Goal: Register for event/course

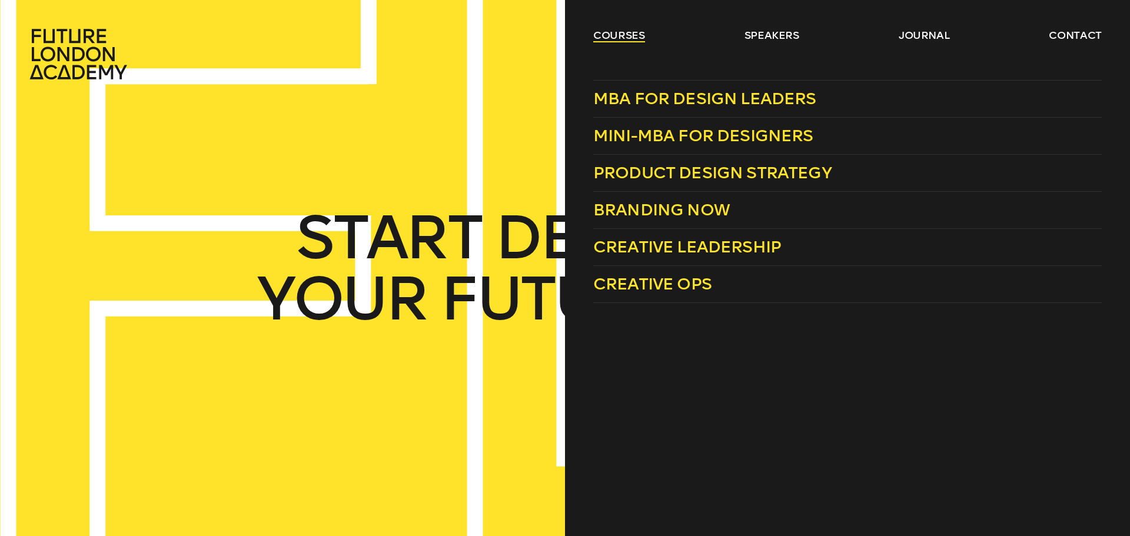
click at [609, 31] on link "courses" at bounding box center [619, 35] width 52 height 14
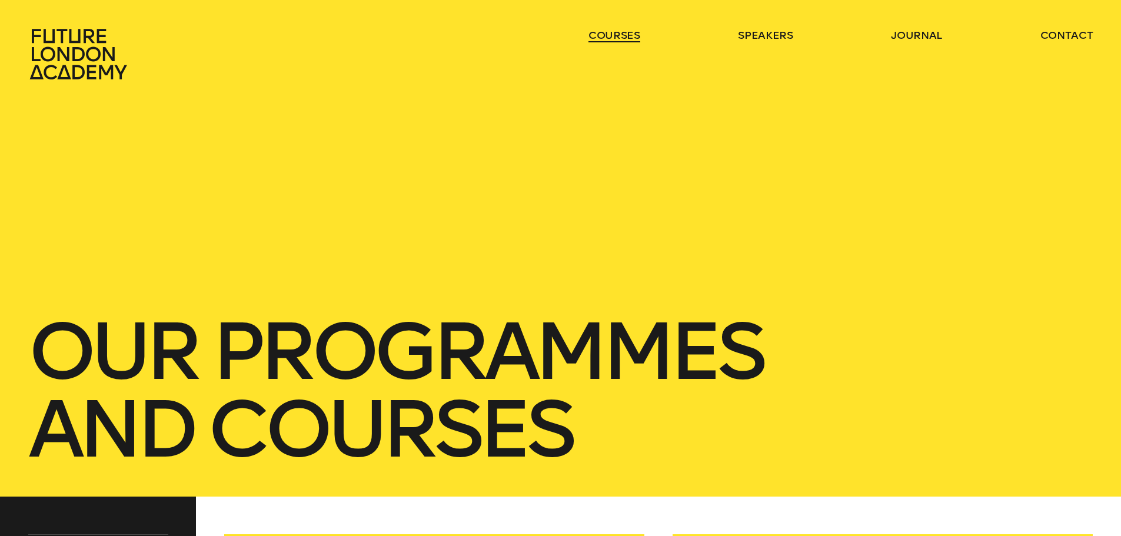
click at [604, 33] on link "courses" at bounding box center [615, 35] width 52 height 14
click at [612, 34] on link "courses" at bounding box center [615, 35] width 52 height 14
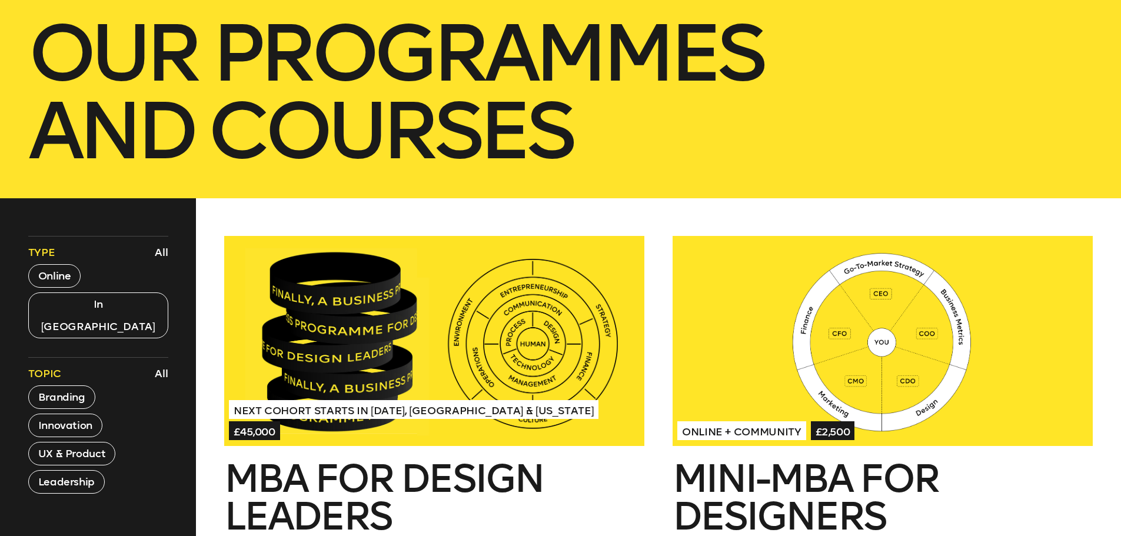
scroll to position [294, 0]
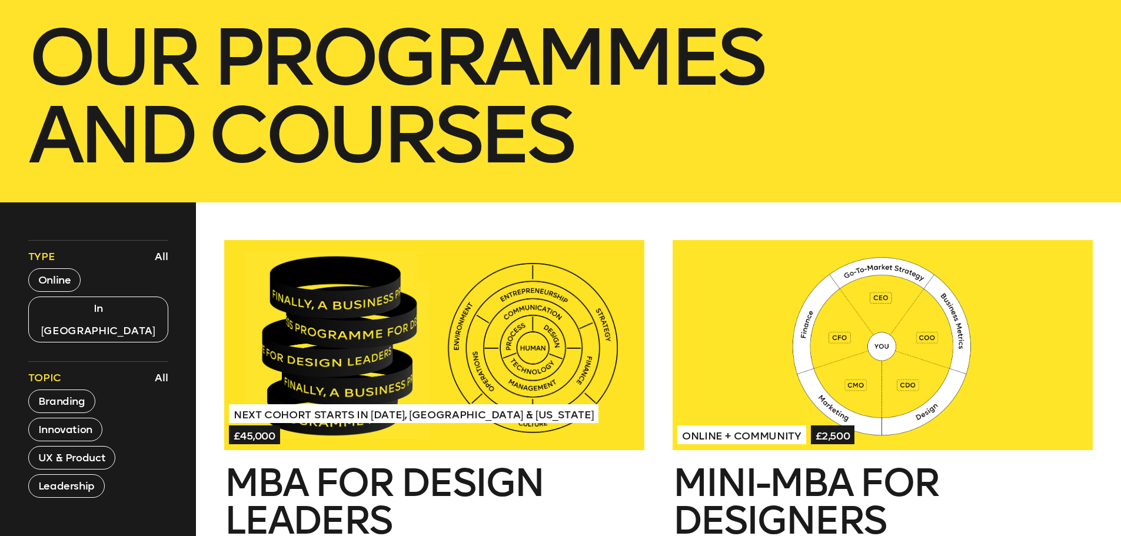
click at [454, 321] on div at bounding box center [434, 345] width 420 height 210
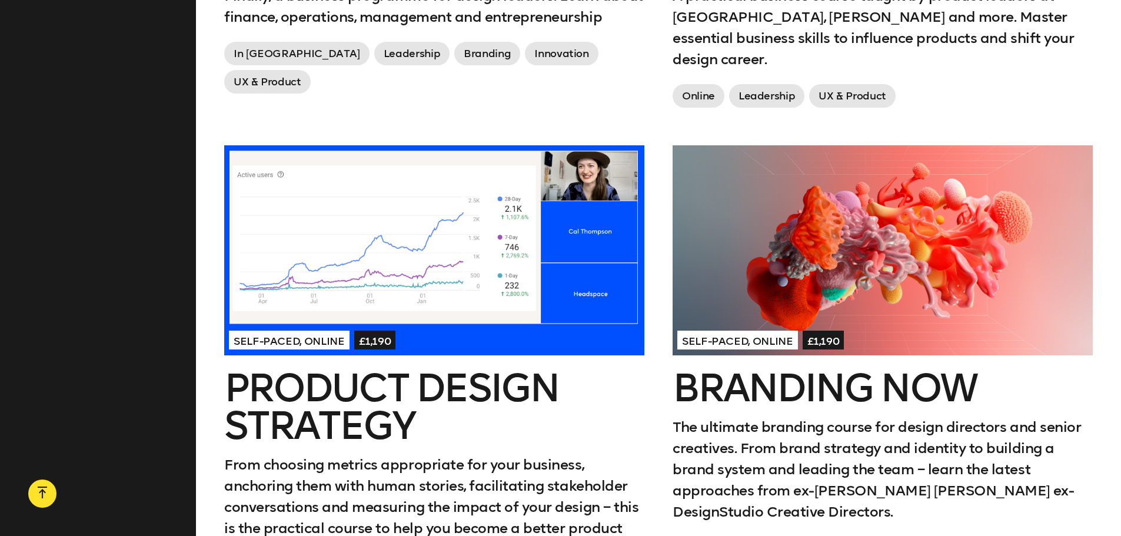
scroll to position [883, 0]
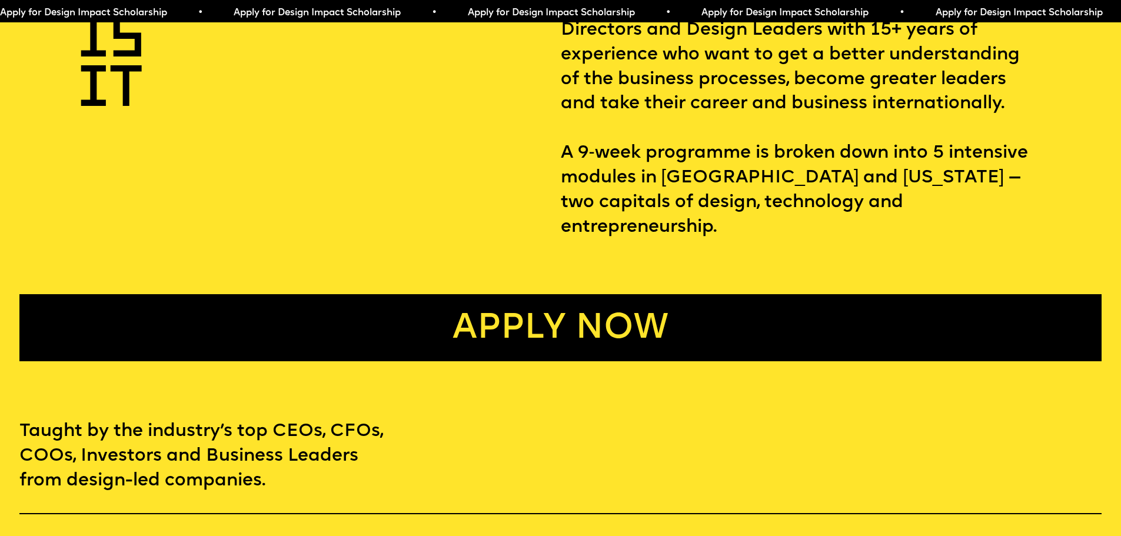
scroll to position [706, 0]
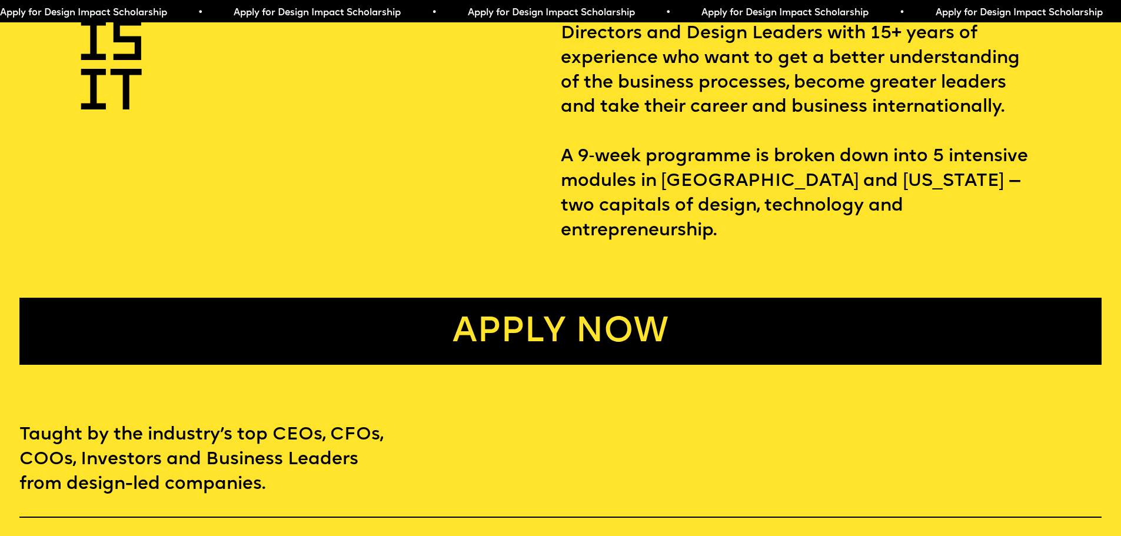
click at [605, 171] on p "Design Leaders programme is the only MBA equivalent that is made specifically f…" at bounding box center [831, 107] width 541 height 271
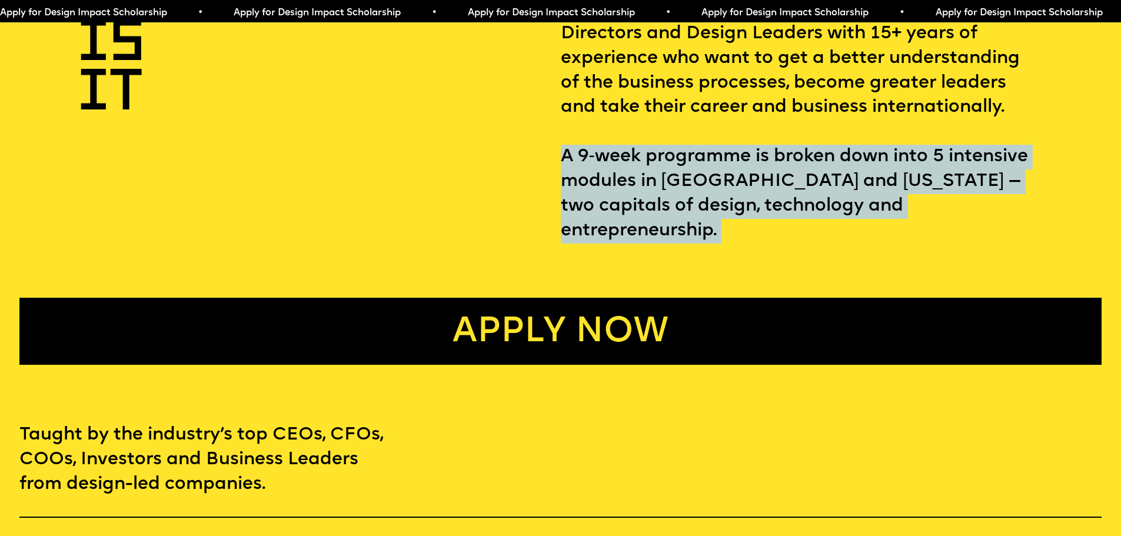
click at [605, 171] on p "Design Leaders programme is the only MBA equivalent that is made specifically f…" at bounding box center [831, 107] width 541 height 271
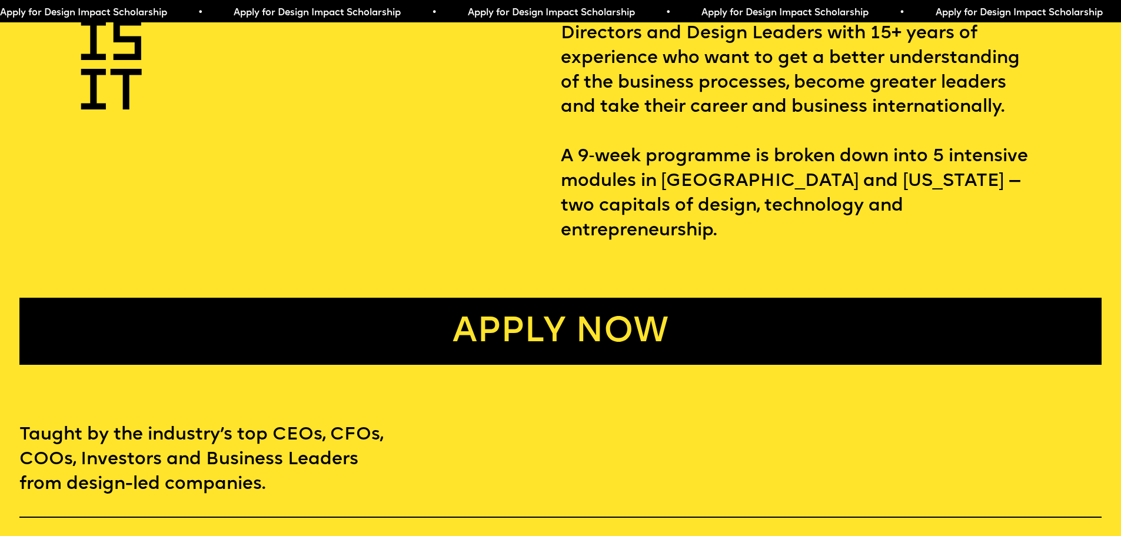
click at [492, 228] on div "WHAT IS IT Design Leaders programme is the only MBA equivalent that is made spe…" at bounding box center [560, 168] width 1121 height 393
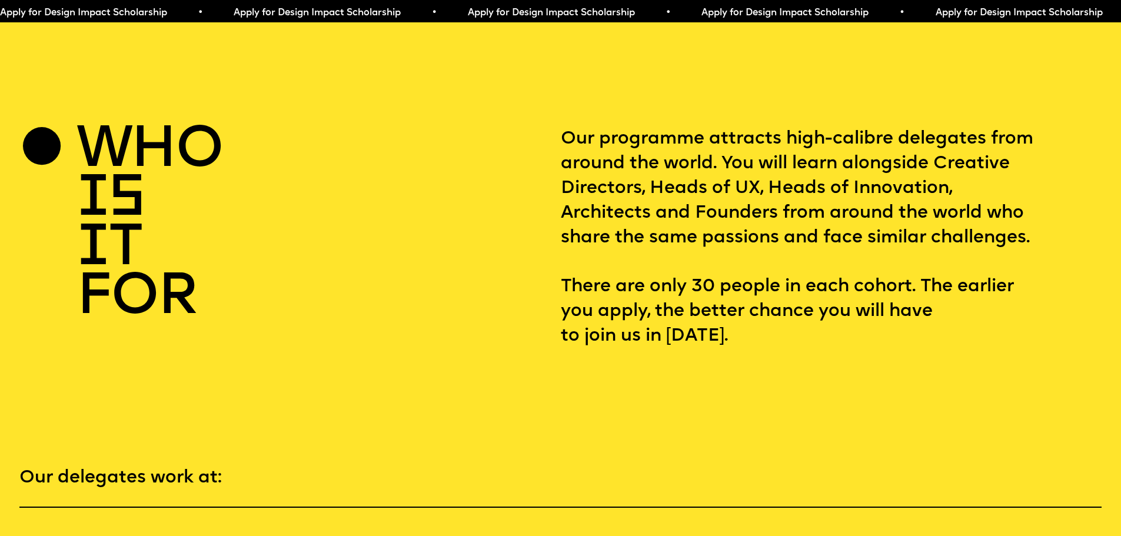
scroll to position [2296, 0]
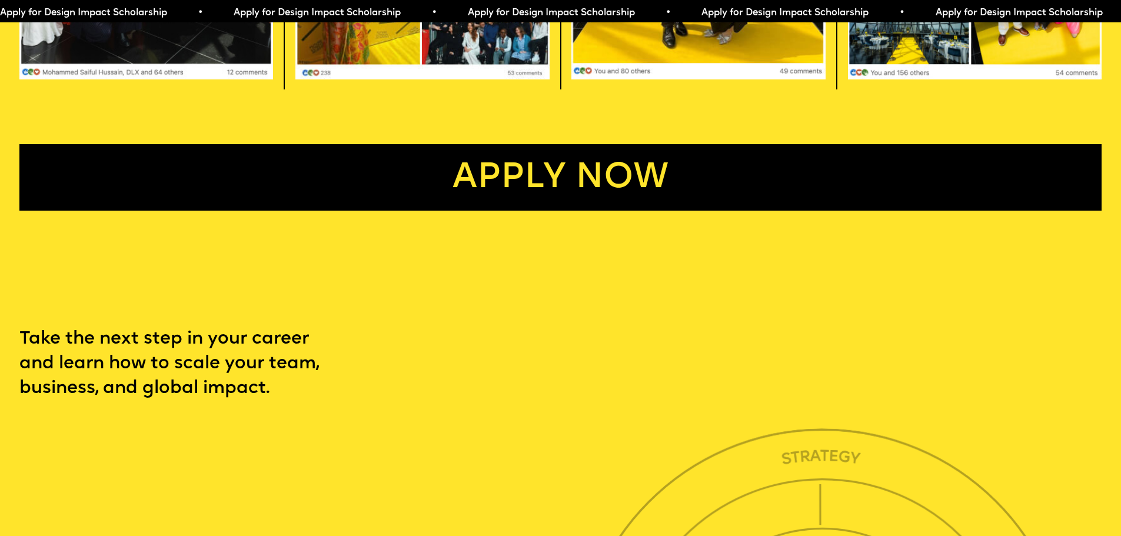
click at [441, 211] on link "Apply now" at bounding box center [560, 177] width 1082 height 67
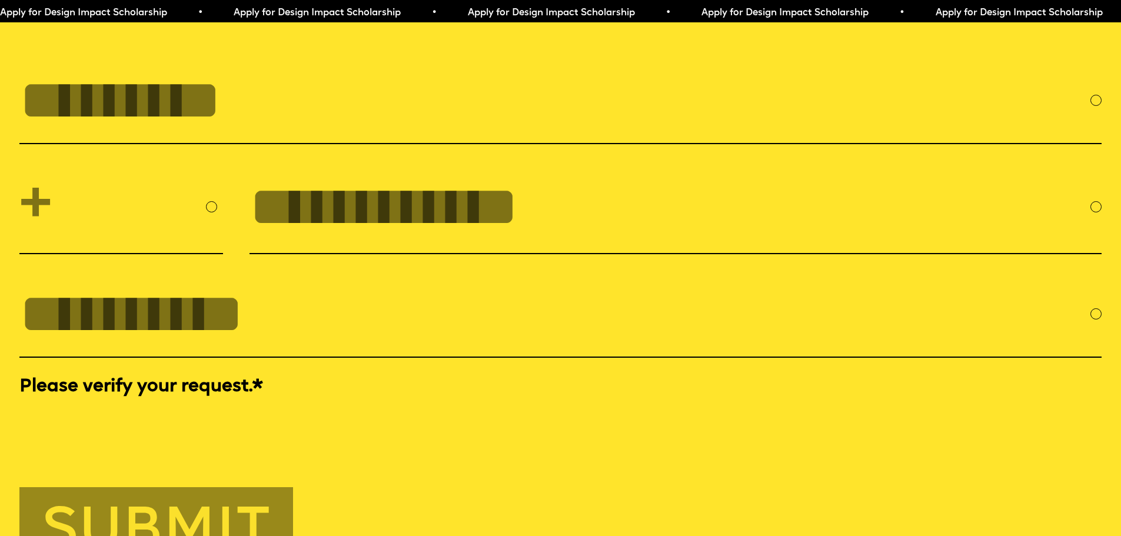
scroll to position [5054, 0]
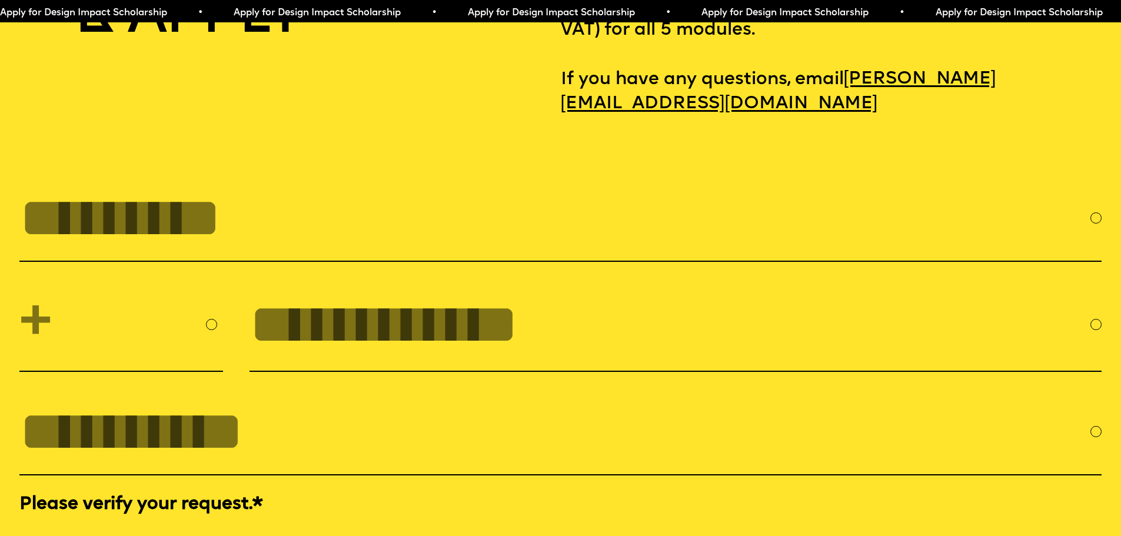
click at [296, 250] on input "FULL NAME" at bounding box center [554, 218] width 1071 height 63
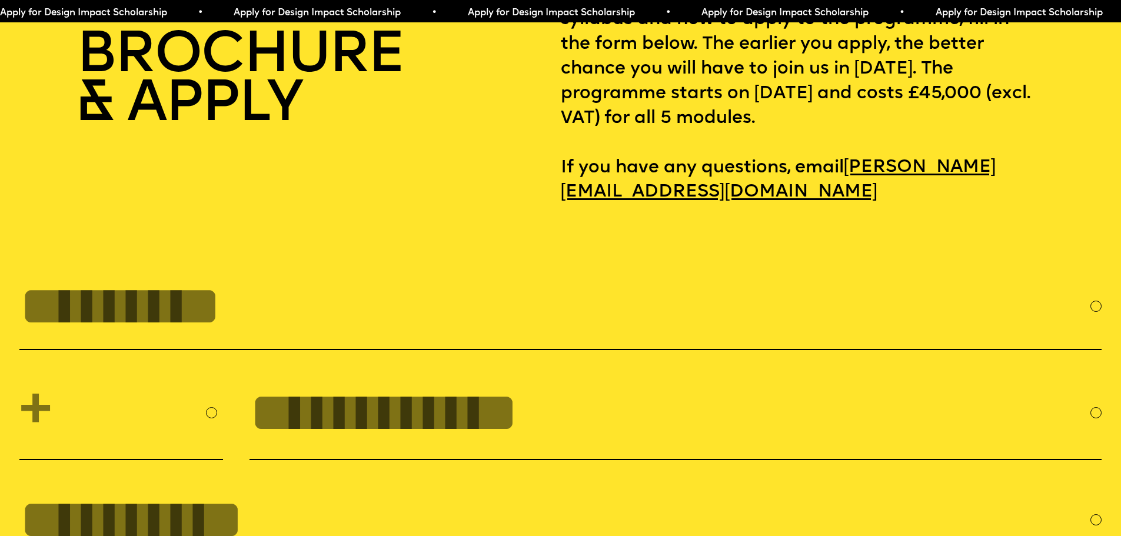
scroll to position [4877, 0]
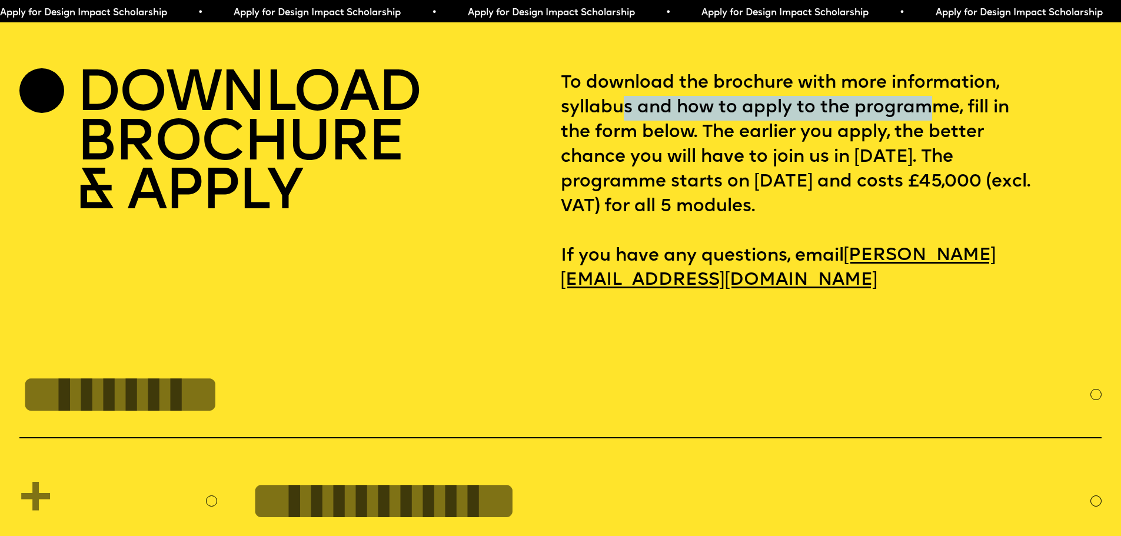
drag, startPoint x: 627, startPoint y: 141, endPoint x: 860, endPoint y: 152, distance: 233.3
click at [876, 150] on p "To download the brochure with more information, syllabus and how to apply to th…" at bounding box center [831, 182] width 541 height 222
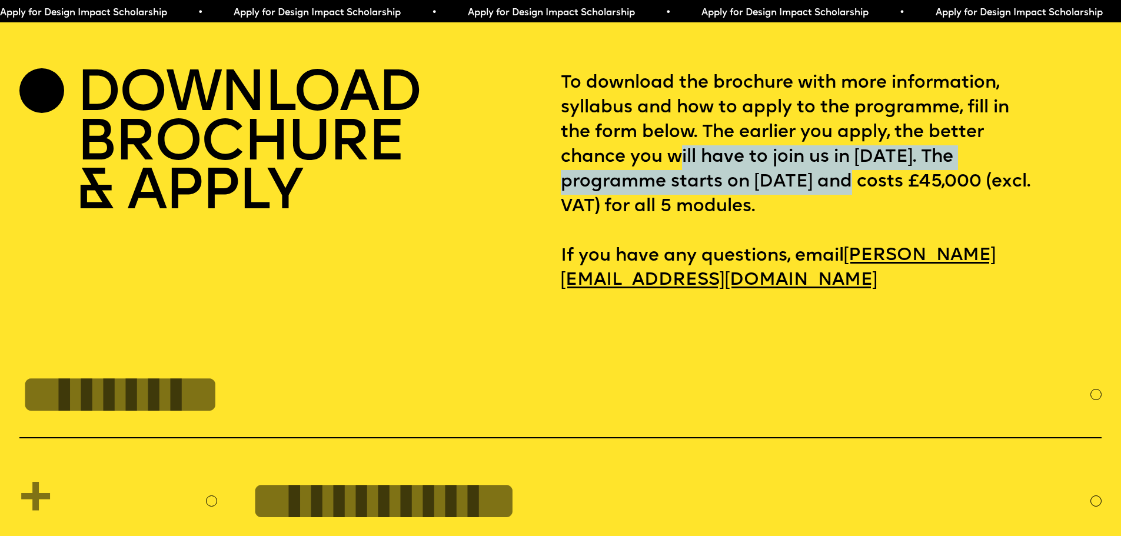
drag, startPoint x: 783, startPoint y: 200, endPoint x: 866, endPoint y: 219, distance: 85.2
click at [869, 214] on p "To download the brochure with more information, syllabus and how to apply to th…" at bounding box center [831, 182] width 541 height 222
click at [713, 227] on p "To download the brochure with more information, syllabus and how to apply to th…" at bounding box center [831, 182] width 541 height 222
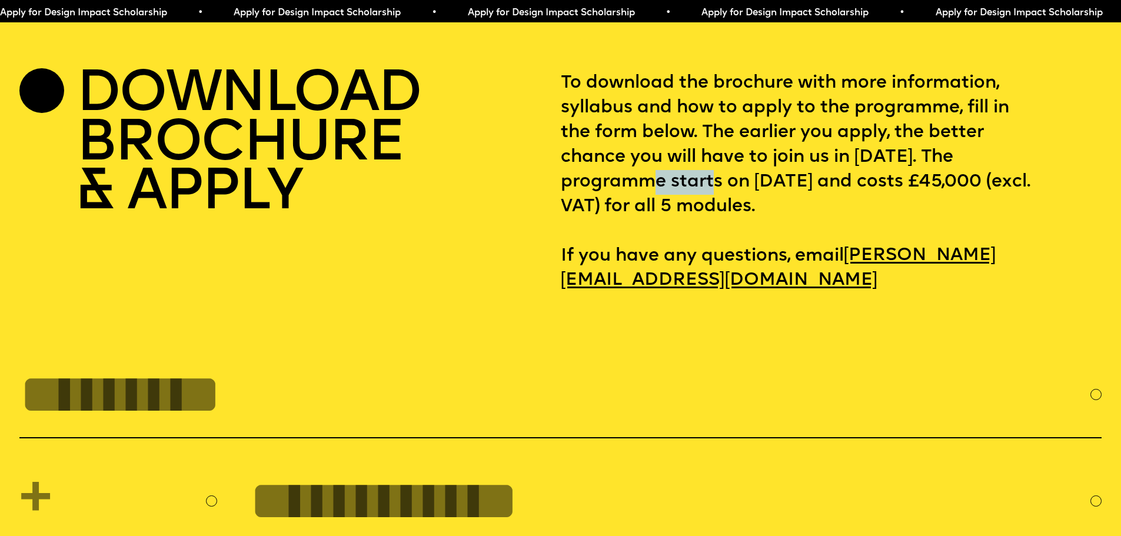
click at [713, 227] on p "To download the brochure with more information, syllabus and how to apply to th…" at bounding box center [831, 182] width 541 height 222
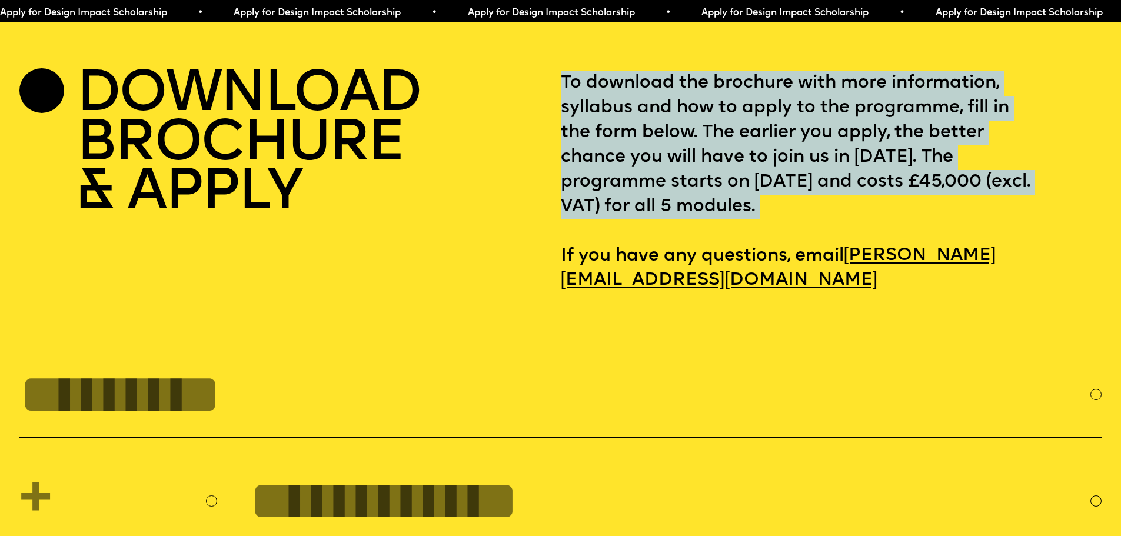
click at [713, 227] on p "To download the brochure with more information, syllabus and how to apply to th…" at bounding box center [831, 182] width 541 height 222
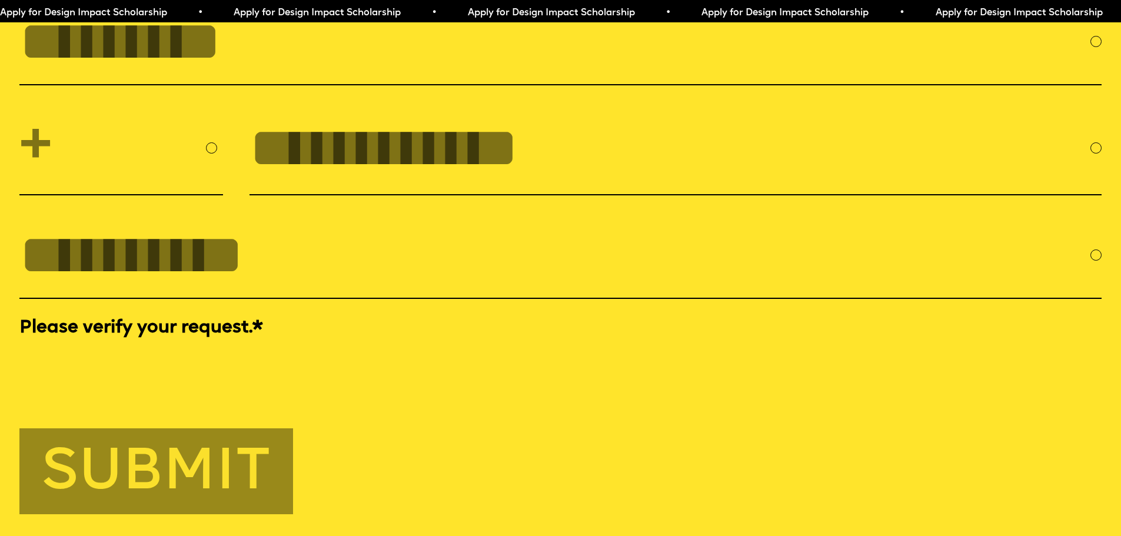
click at [345, 180] on input "tel" at bounding box center [670, 148] width 841 height 63
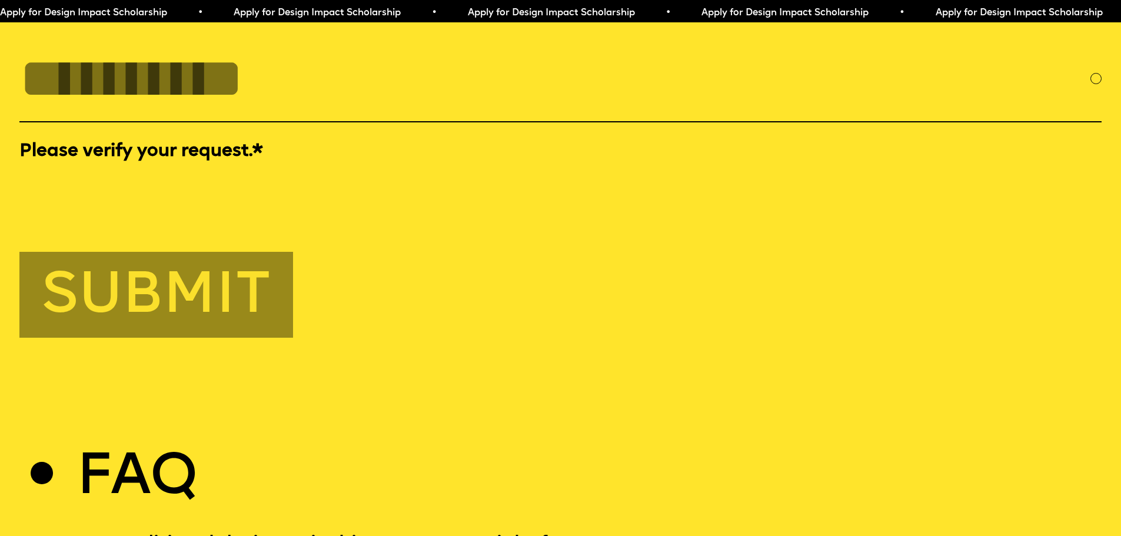
click at [324, 213] on div at bounding box center [560, 190] width 1082 height 46
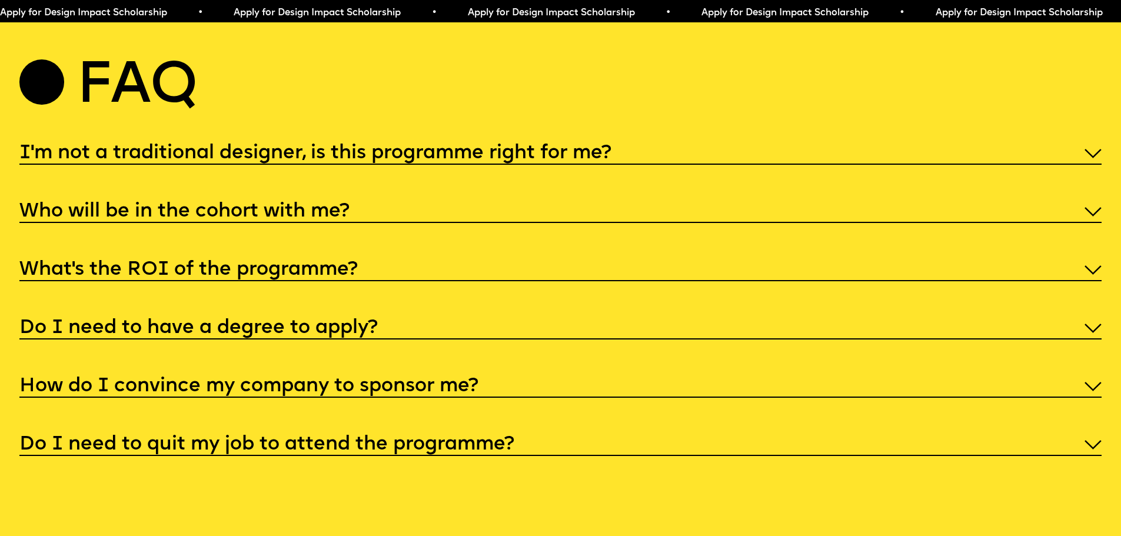
scroll to position [5819, 0]
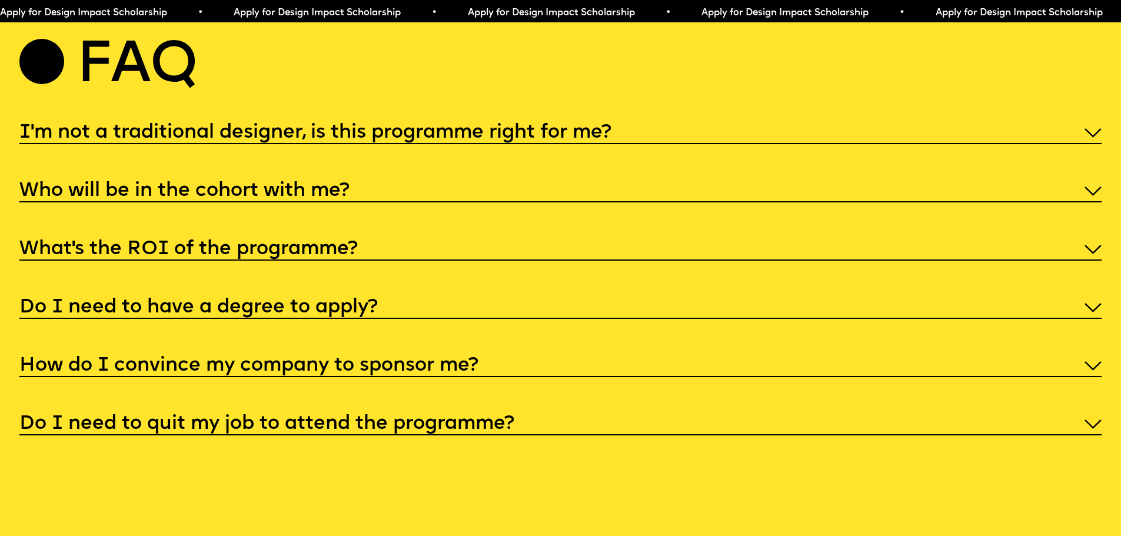
click at [631, 144] on div "I'm not a traditional designer, is this programme right for me?" at bounding box center [560, 131] width 1082 height 25
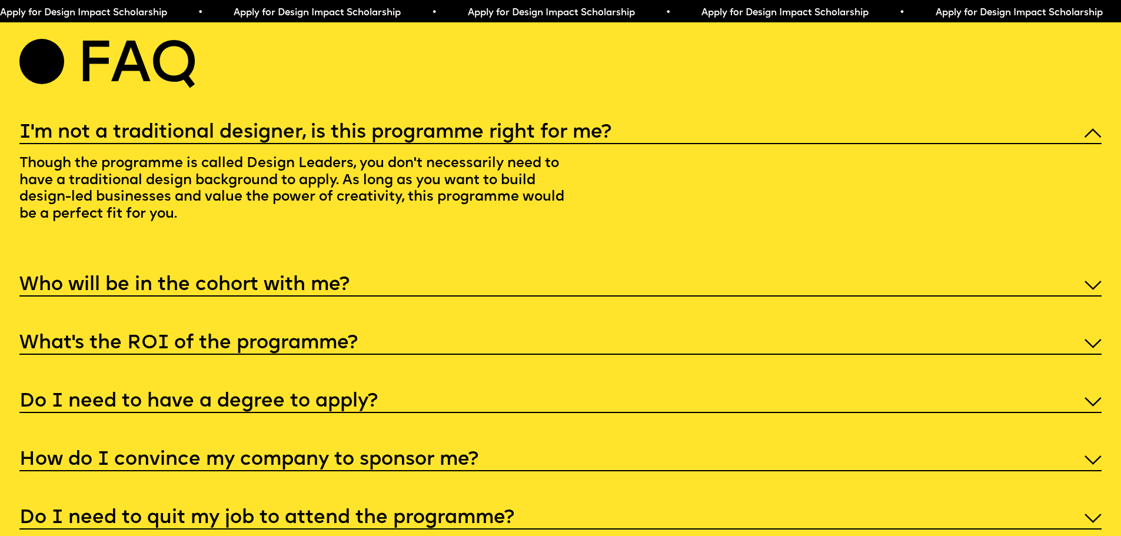
click at [632, 144] on div "I'm not a traditional designer, is this programme right for me?" at bounding box center [560, 131] width 1082 height 25
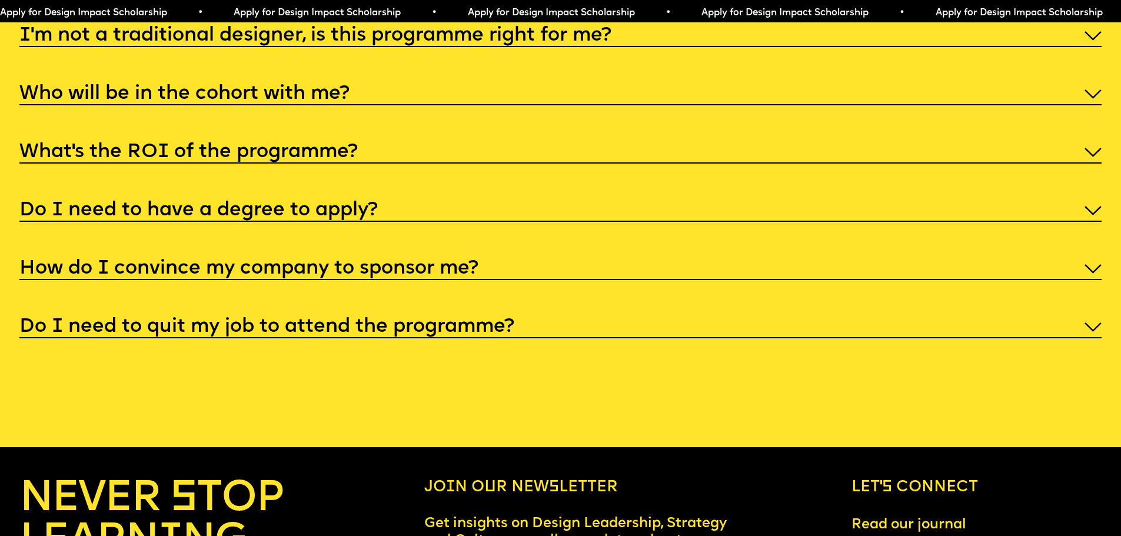
scroll to position [5937, 0]
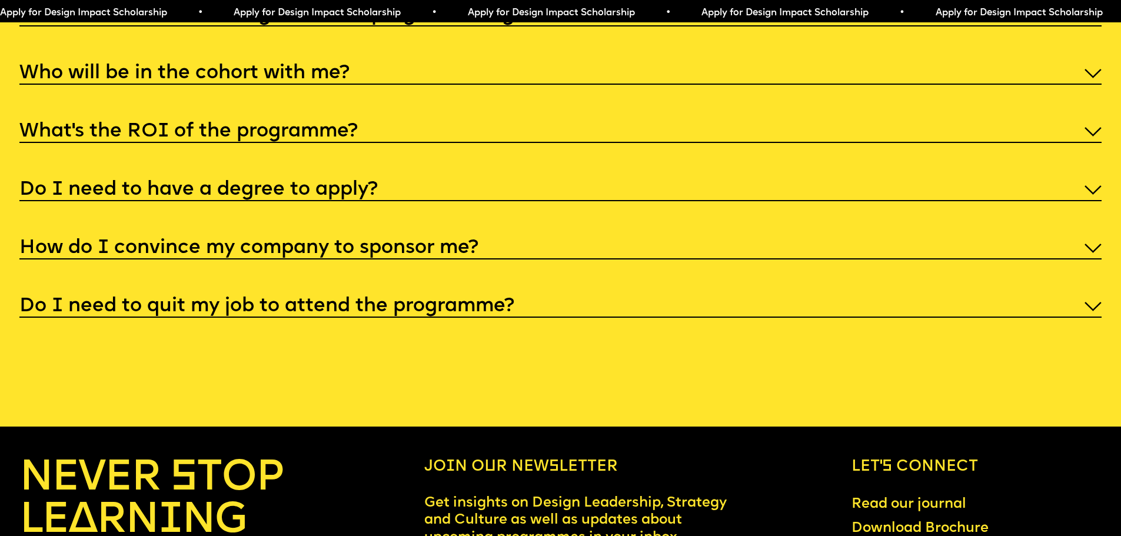
drag, startPoint x: 374, startPoint y: 266, endPoint x: 383, endPoint y: 262, distance: 9.2
click at [378, 265] on div "I'm not a traditional designer, is this programme right for me? Though the prog…" at bounding box center [560, 160] width 1082 height 316
click at [383, 262] on div "I'm not a traditional designer, is this programme right for me? Though the prog…" at bounding box center [560, 160] width 1082 height 316
click at [383, 201] on div "Do I need to have a degree to apply?" at bounding box center [560, 189] width 1082 height 25
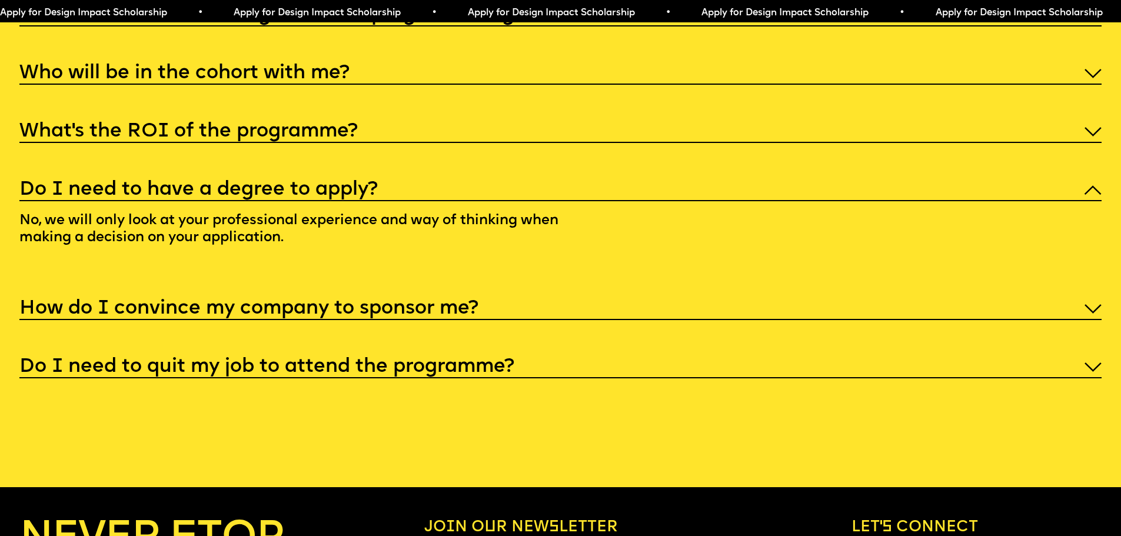
click at [381, 201] on div "Do I need to have a degree to apply?" at bounding box center [560, 189] width 1082 height 25
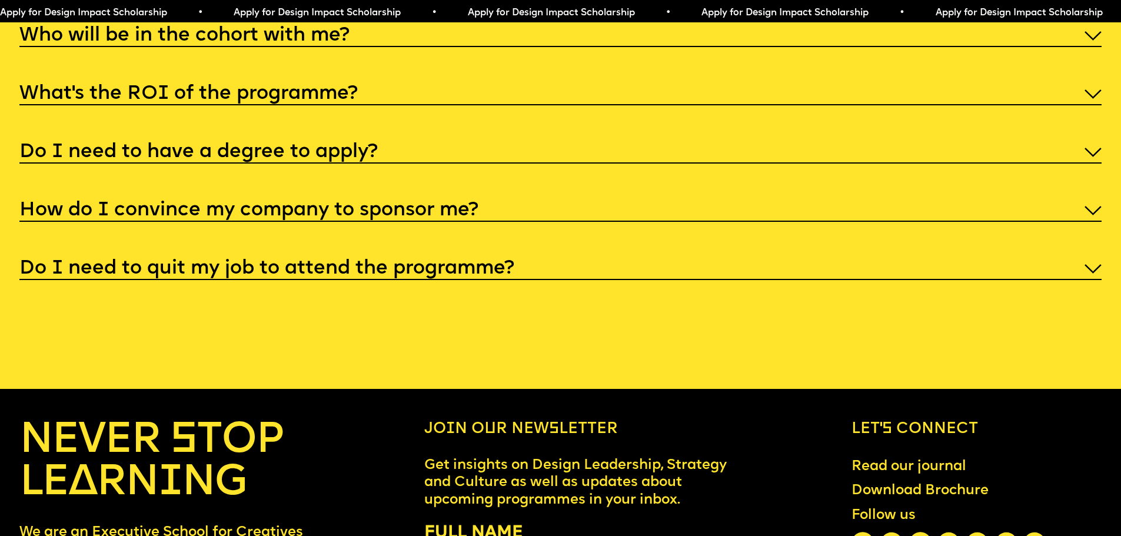
scroll to position [5996, 0]
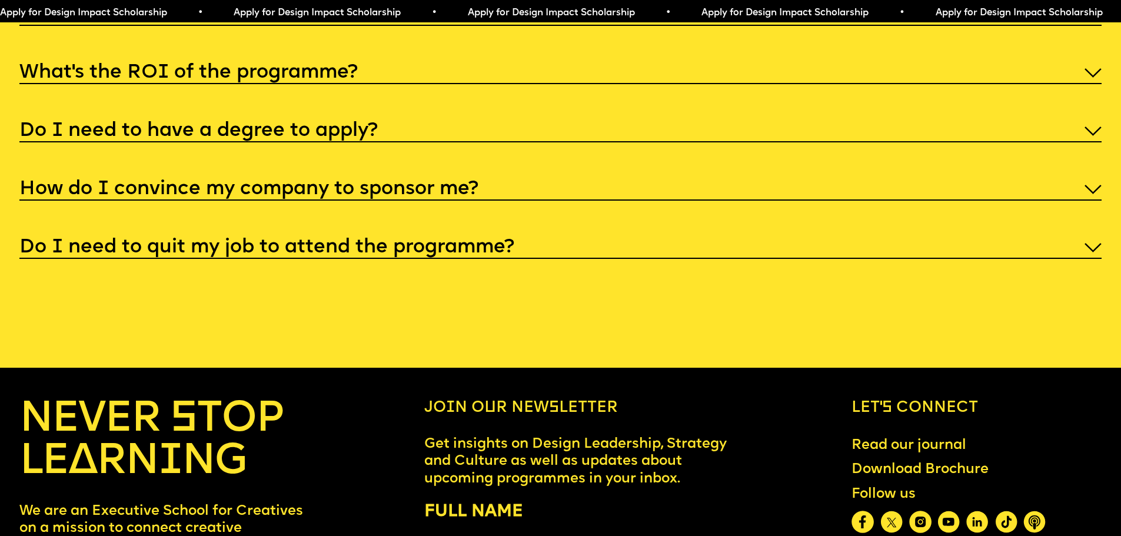
click at [202, 195] on h5 "How do I convince my company to sponsor me?" at bounding box center [248, 190] width 459 height 12
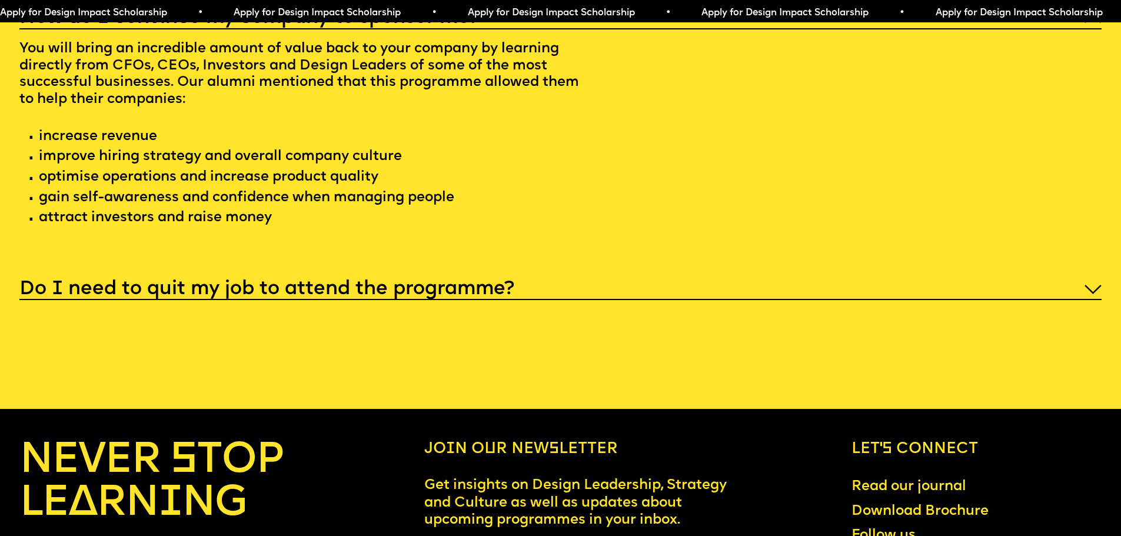
scroll to position [6290, 0]
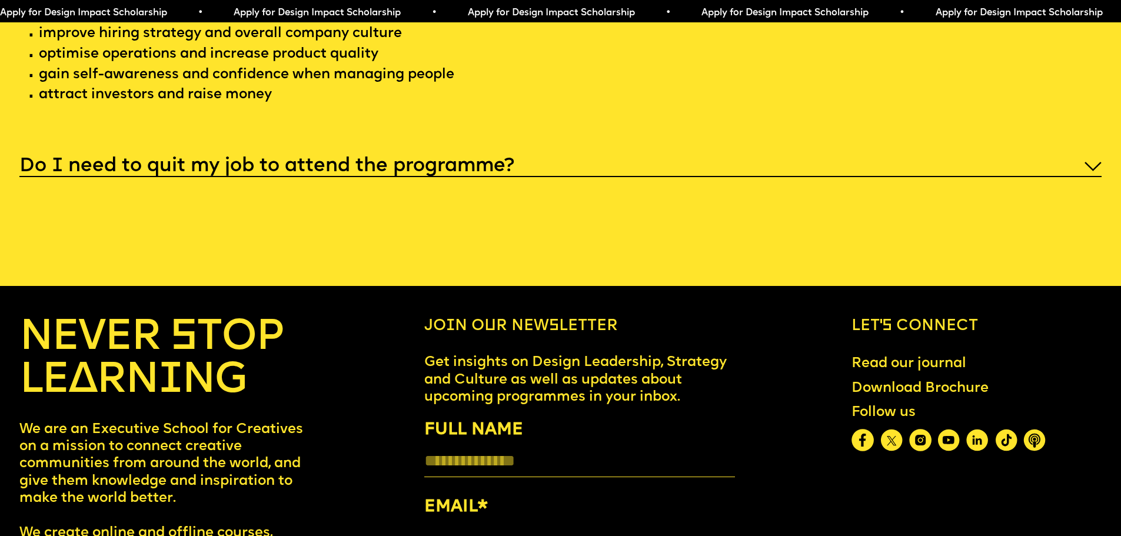
click at [203, 172] on h5 "Do I need to quit my job to attend the programme?" at bounding box center [266, 167] width 495 height 12
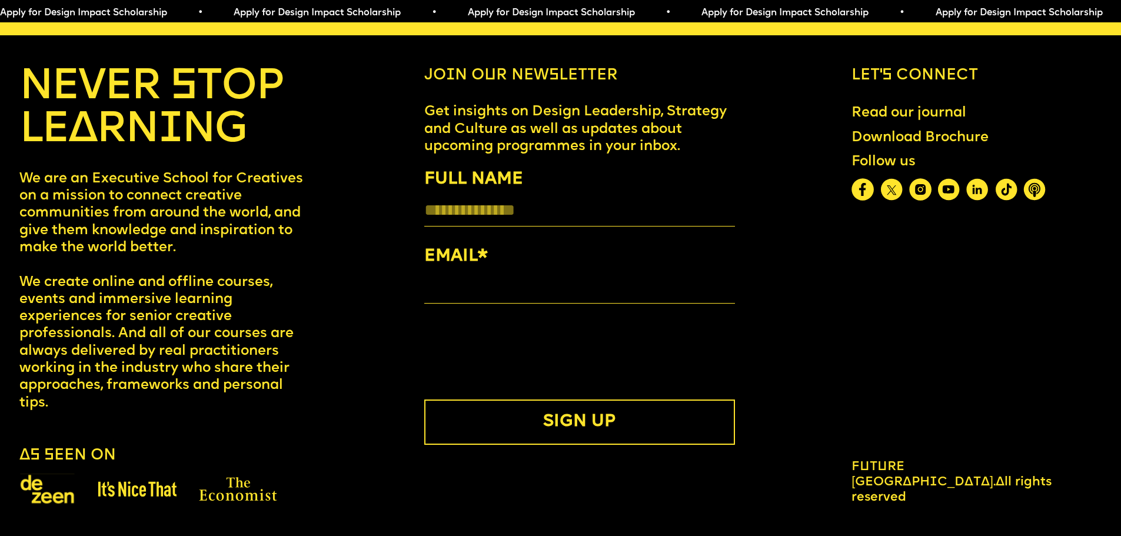
scroll to position [6471, 0]
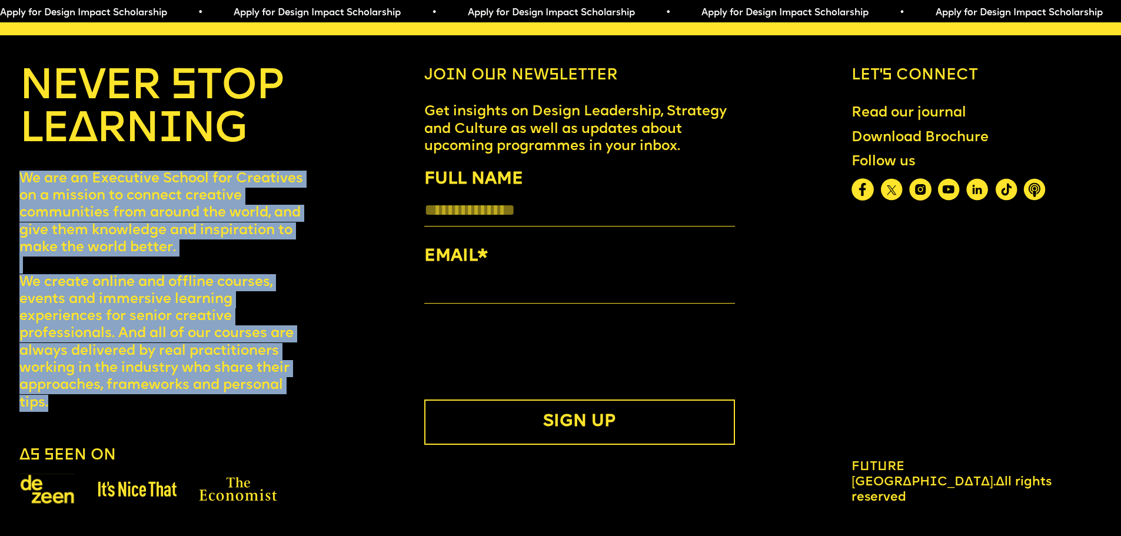
drag, startPoint x: 78, startPoint y: 342, endPoint x: 1, endPoint y: 163, distance: 194.6
click at [1, 163] on div "NEVER STOP LEARNING We are an Executive School for Creatives on a mission to co…" at bounding box center [560, 286] width 1121 height 439
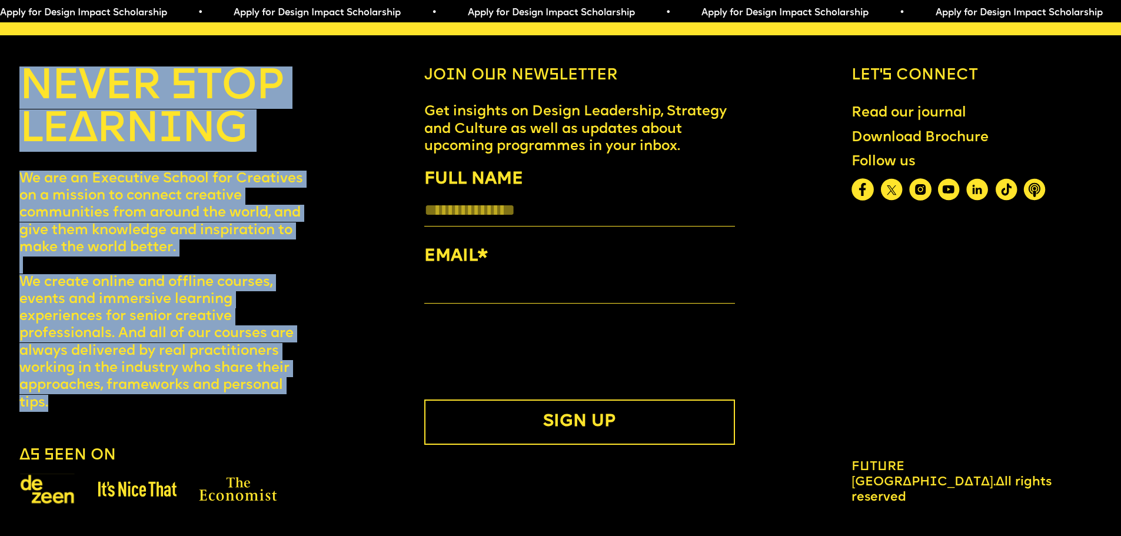
drag, startPoint x: 14, startPoint y: 69, endPoint x: 296, endPoint y: 396, distance: 432.0
click at [296, 396] on div "NEVER STOP LEARNING We are an Executive School for Creatives on a mission to co…" at bounding box center [560, 286] width 1121 height 439
click at [306, 392] on p "We are an Executive School for Creatives on a mission to connect creative commu…" at bounding box center [163, 291] width 288 height 241
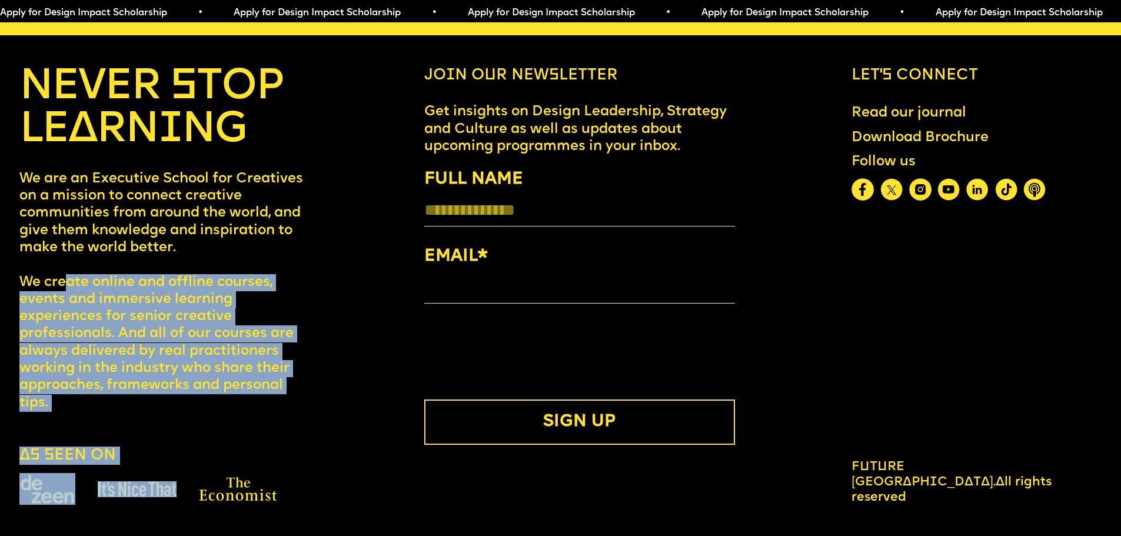
drag, startPoint x: 225, startPoint y: 360, endPoint x: 65, endPoint y: 281, distance: 178.5
click at [65, 281] on div "NEVER STOP LEARNING We are an Executive School for Creatives on a mission to co…" at bounding box center [163, 286] width 288 height 439
click at [346, 345] on div "NEVER STOP LEARNING We are an Executive School for Creatives on a mission to co…" at bounding box center [560, 286] width 1121 height 439
click at [317, 397] on div "NEVER STOP LEARNING We are an Executive School for Creatives on a mission to co…" at bounding box center [560, 286] width 1121 height 439
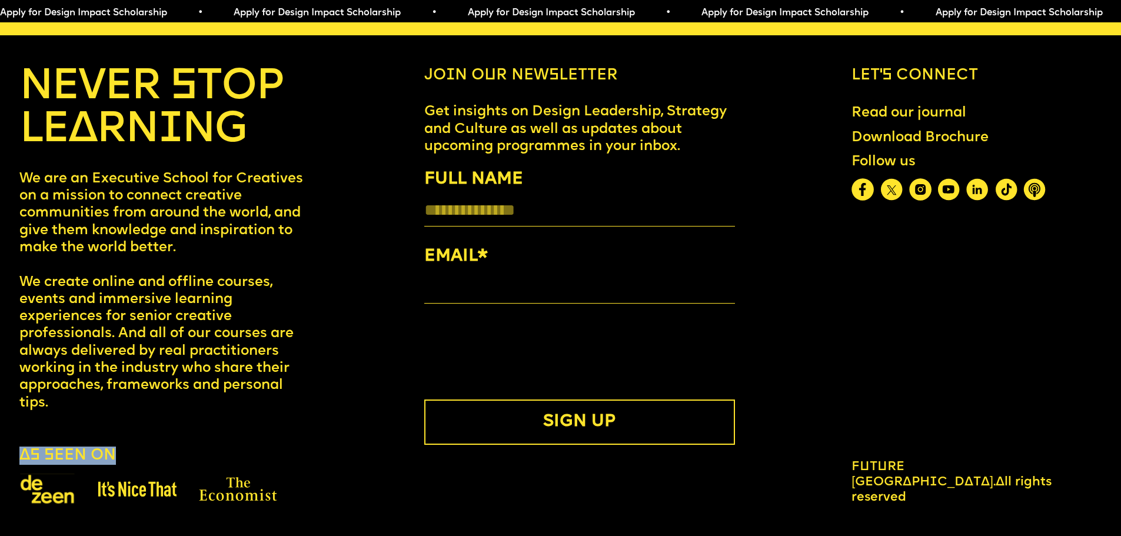
drag, startPoint x: 16, startPoint y: 448, endPoint x: 145, endPoint y: 449, distance: 128.3
click at [135, 450] on div "NEVER STOP LEARNING We are an Executive School for Creatives on a mission to co…" at bounding box center [560, 286] width 1121 height 439
click at [204, 439] on div "NEVER STOP LEARNING We are an Executive School for Creatives on a mission to co…" at bounding box center [163, 286] width 288 height 439
drag, startPoint x: 852, startPoint y: 466, endPoint x: 1044, endPoint y: 497, distance: 194.9
click at [1043, 497] on div "NEVER STOP LEARNING We are an Executive School for Creatives on a mission to co…" at bounding box center [560, 286] width 1121 height 439
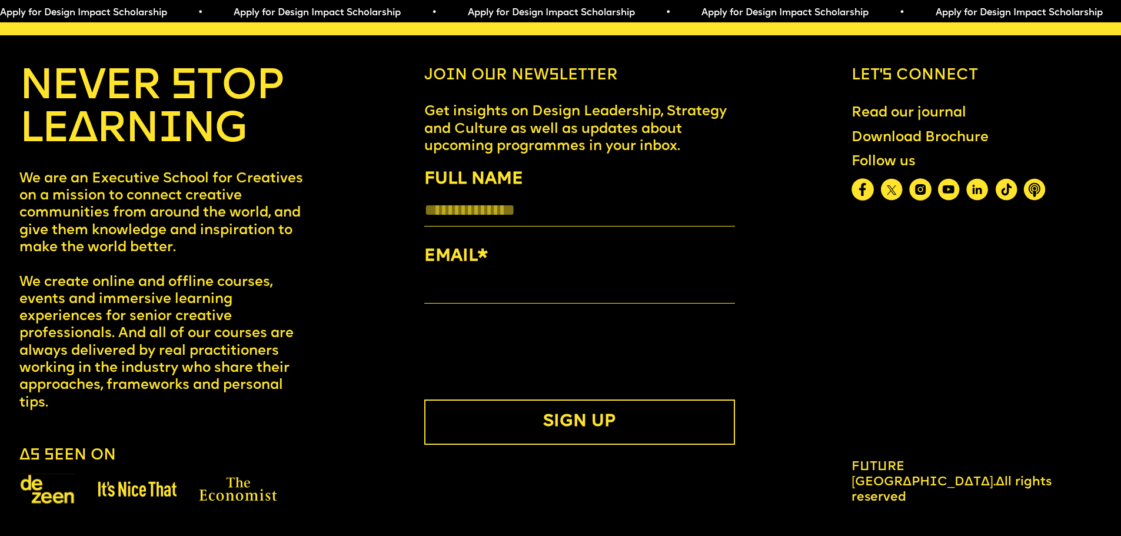
scroll to position [6413, 0]
drag, startPoint x: 1009, startPoint y: 399, endPoint x: 940, endPoint y: 380, distance: 72.0
click at [1009, 399] on div "Let’s connect Read our journal Download Brochure Follow us Future London Academ…" at bounding box center [977, 286] width 250 height 439
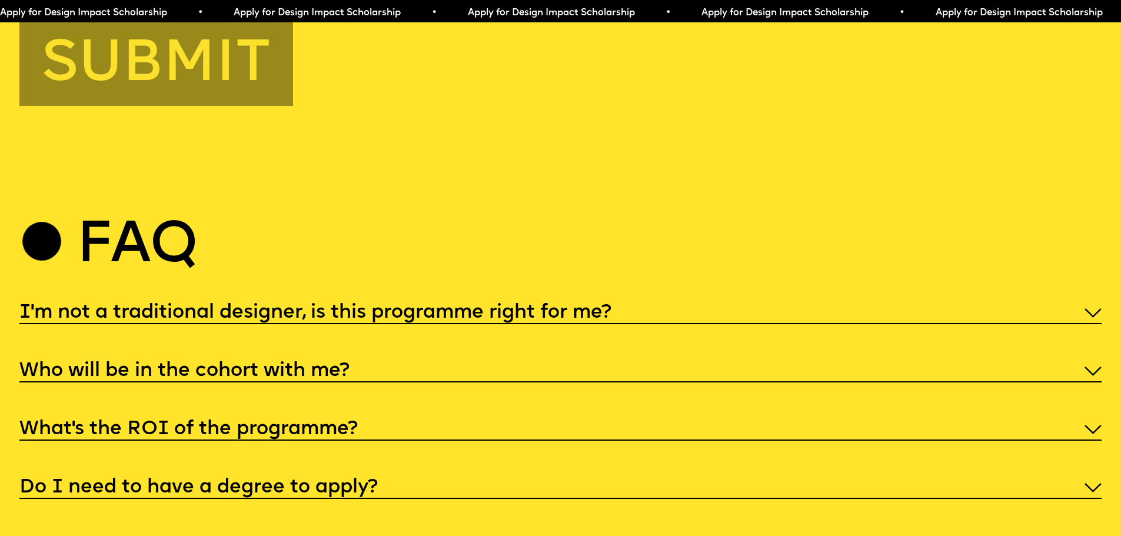
scroll to position [5294, 0]
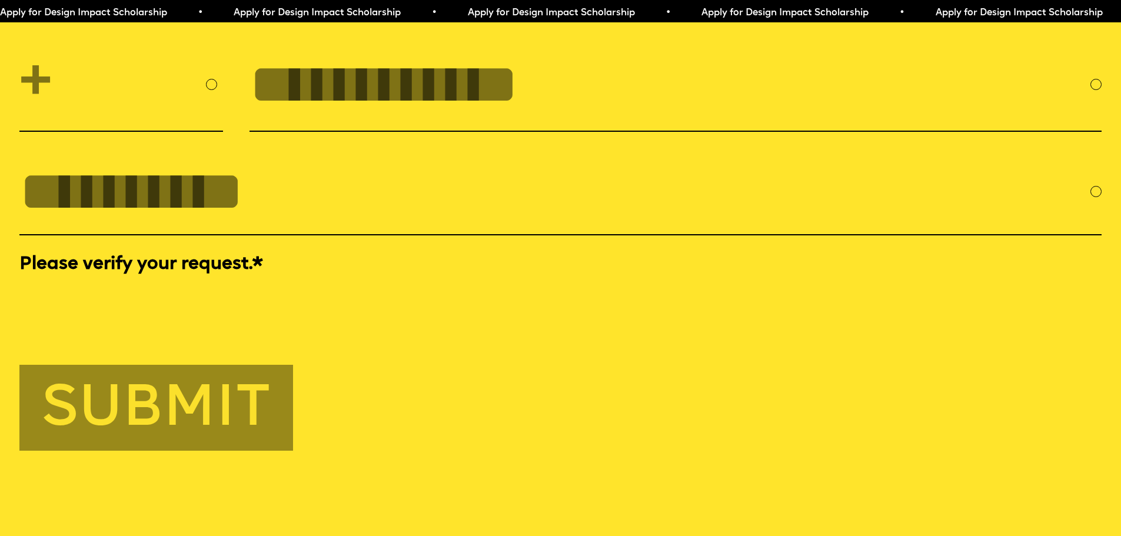
click at [798, 9] on span "Apply for Design Impact Scholarship • Apply for Design Impact Scholarship • App…" at bounding box center [584, 12] width 1170 height 9
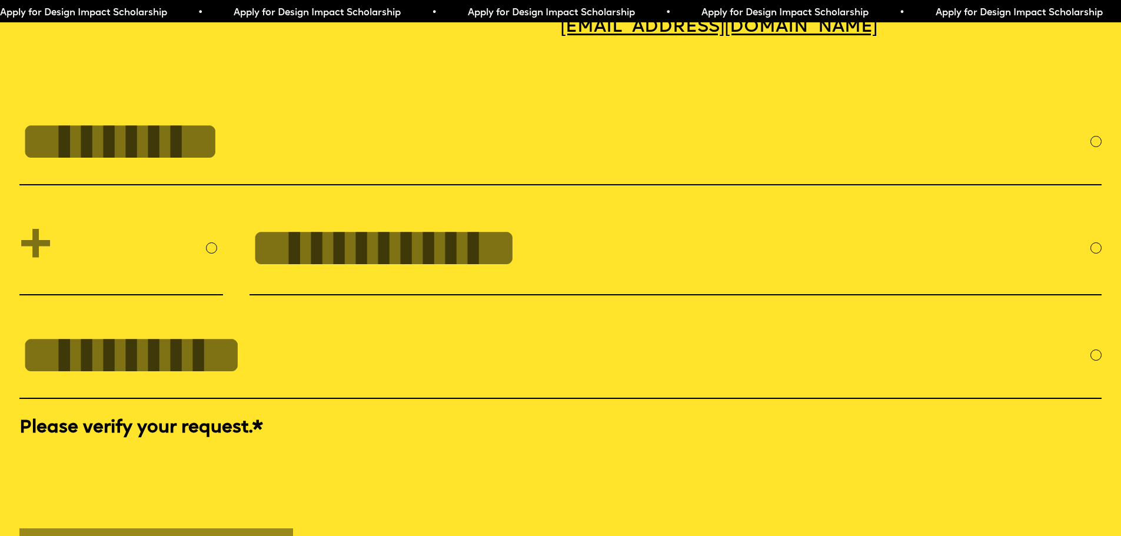
scroll to position [4882, 0]
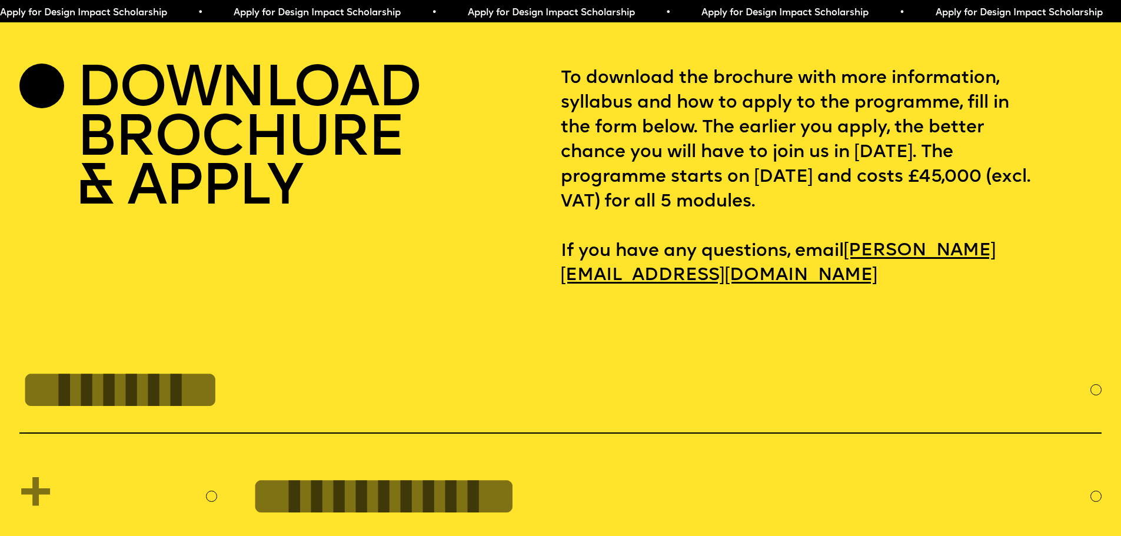
click at [746, 14] on span "Apply for Design Impact Scholarship • Apply for Design Impact Scholarship • App…" at bounding box center [584, 12] width 1170 height 9
click at [668, 9] on span "Apply for Design Impact Scholarship • Apply for Design Impact Scholarship • App…" at bounding box center [581, 12] width 1170 height 9
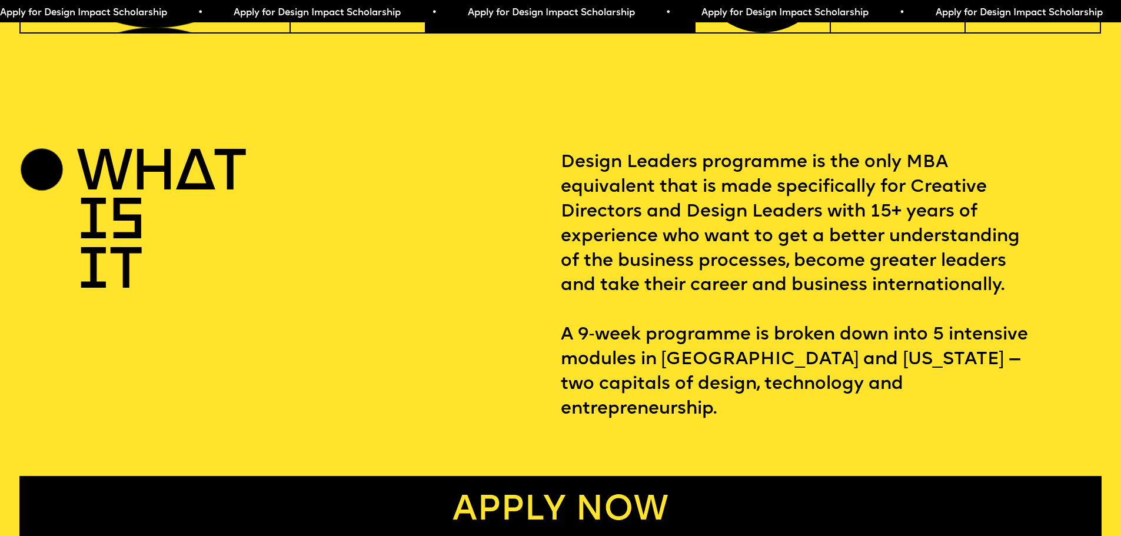
scroll to position [530, 0]
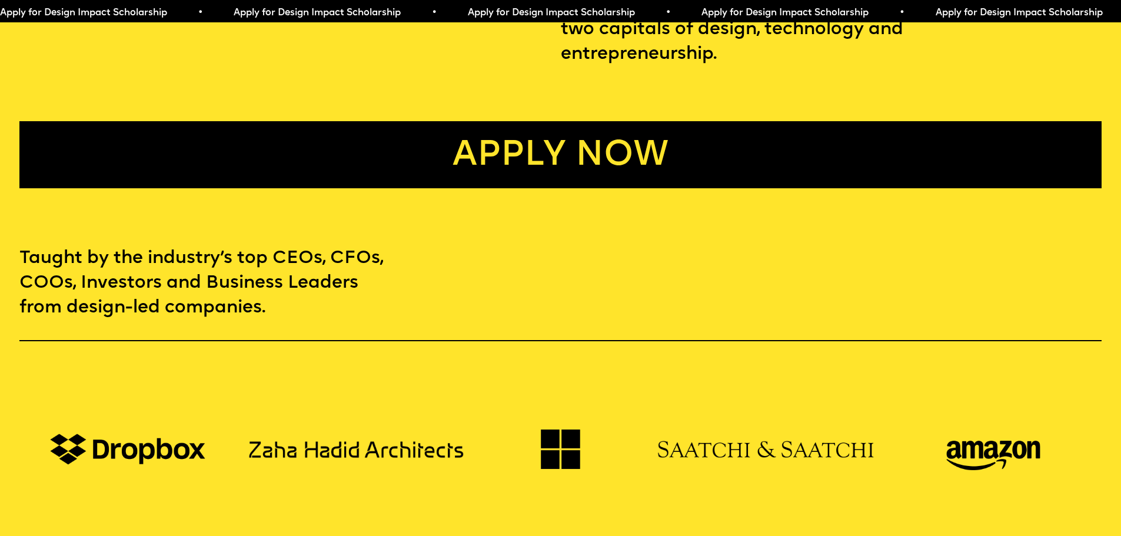
click at [428, 149] on link "Apply now" at bounding box center [560, 154] width 1082 height 67
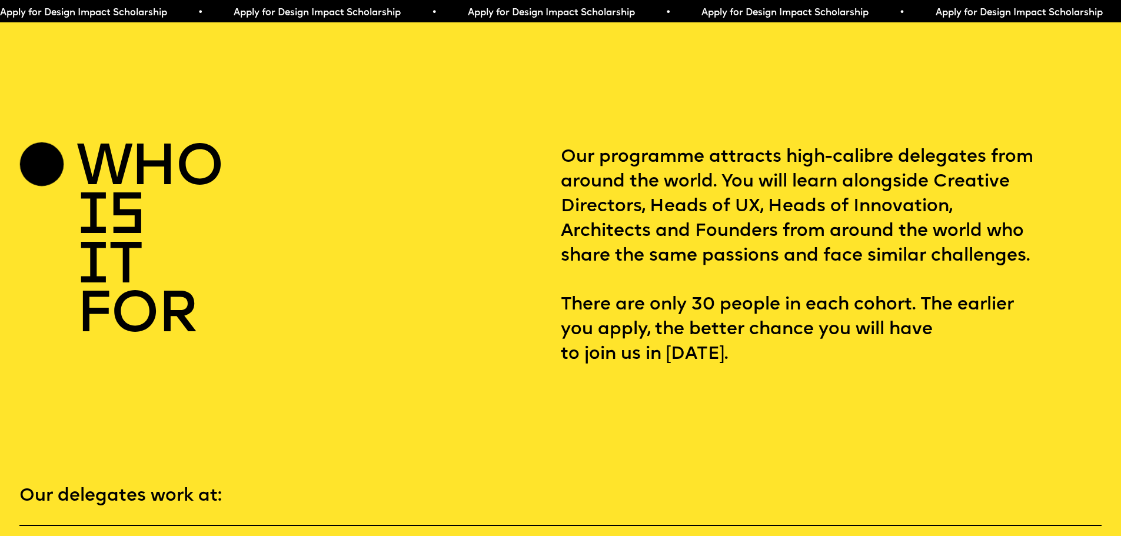
scroll to position [2327, 0]
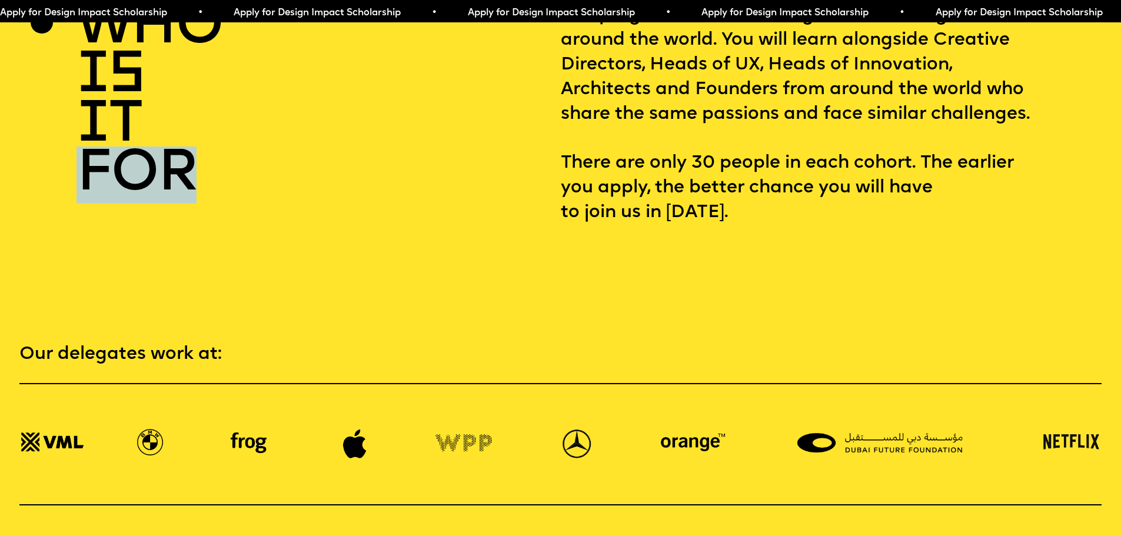
drag, startPoint x: 202, startPoint y: 155, endPoint x: 229, endPoint y: 173, distance: 32.7
click at [270, 170] on div "who is it for" at bounding box center [289, 115] width 541 height 222
click at [229, 173] on div "who is it for" at bounding box center [289, 115] width 541 height 222
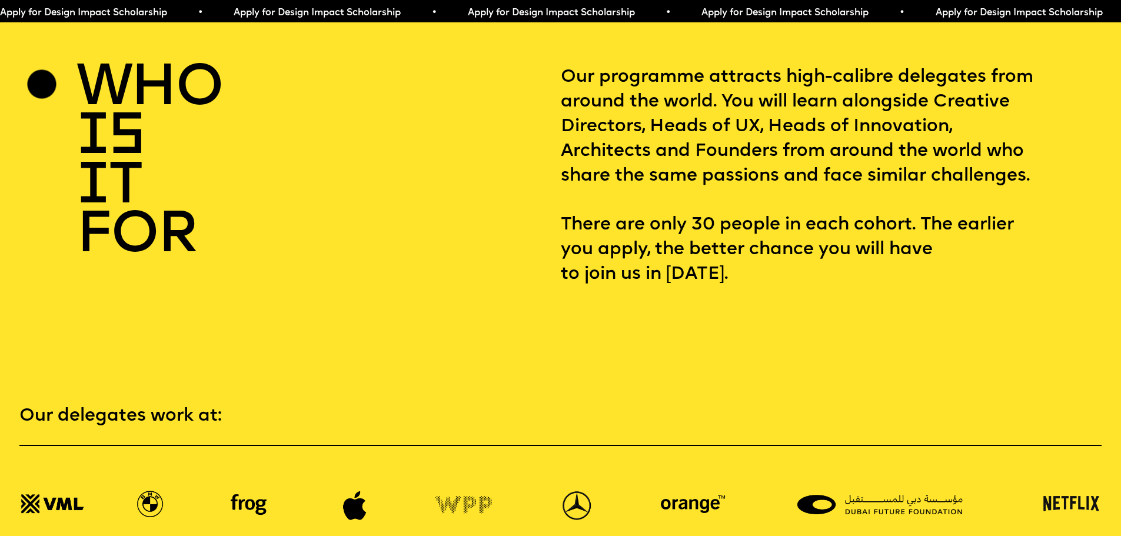
scroll to position [2209, 0]
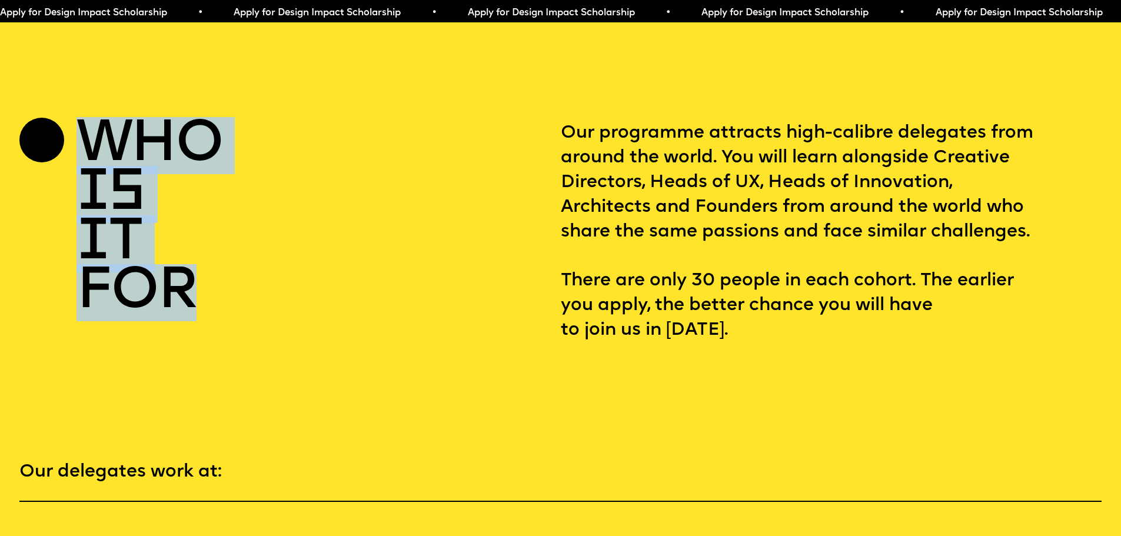
drag, startPoint x: 142, startPoint y: 185, endPoint x: 244, endPoint y: 311, distance: 161.6
click at [198, 343] on div "who is it for" at bounding box center [289, 232] width 541 height 222
click at [284, 297] on div "who is it for" at bounding box center [289, 232] width 541 height 222
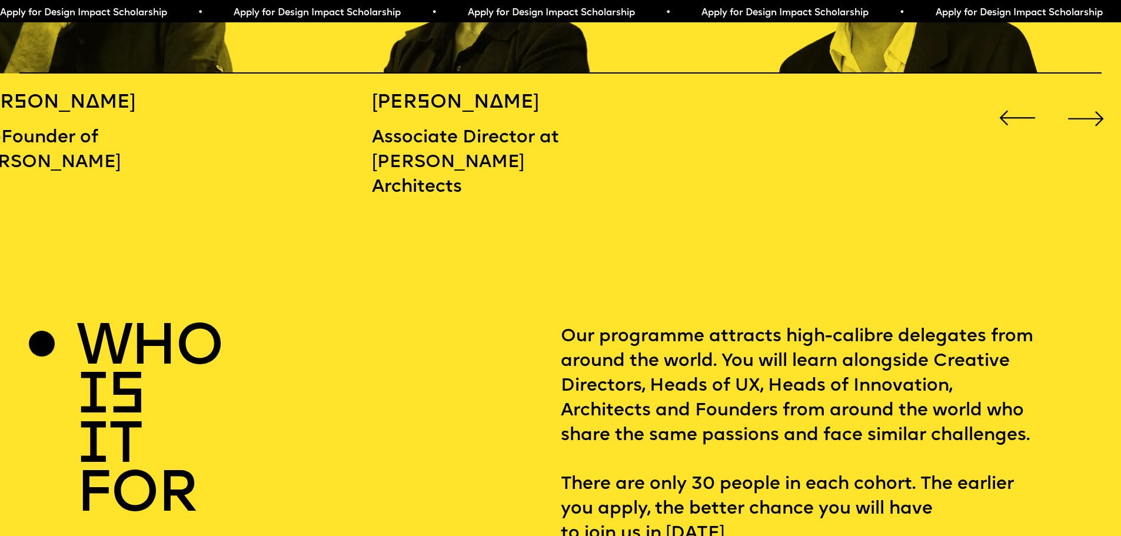
scroll to position [2091, 0]
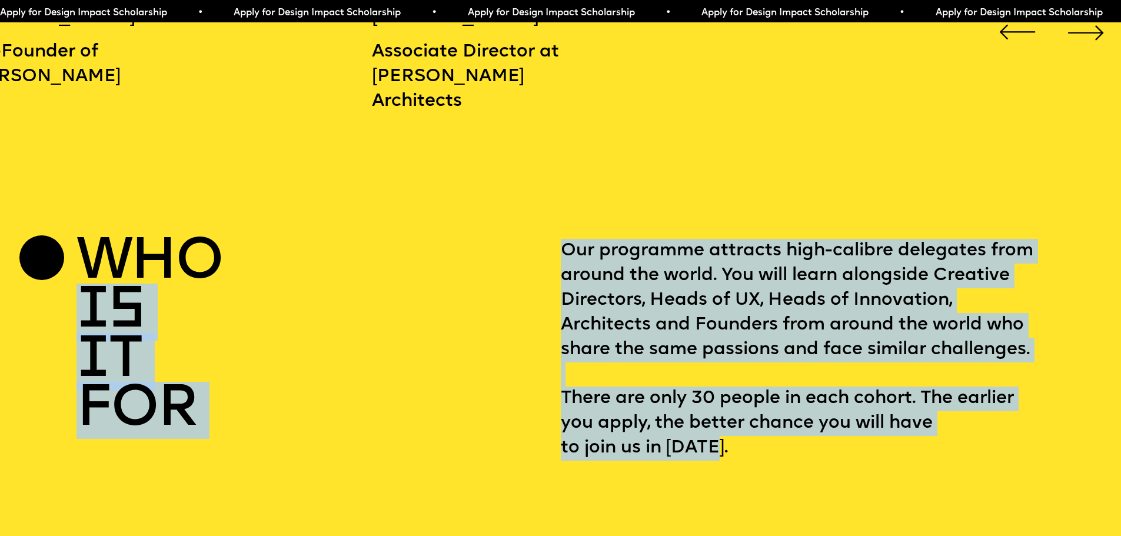
drag, startPoint x: 545, startPoint y: 237, endPoint x: 821, endPoint y: 473, distance: 363.2
click at [831, 461] on div "who is it for Our programme attracts high-calibre delegates from around the wor…" at bounding box center [560, 350] width 1082 height 222
click at [354, 331] on div "who is it for" at bounding box center [289, 350] width 541 height 222
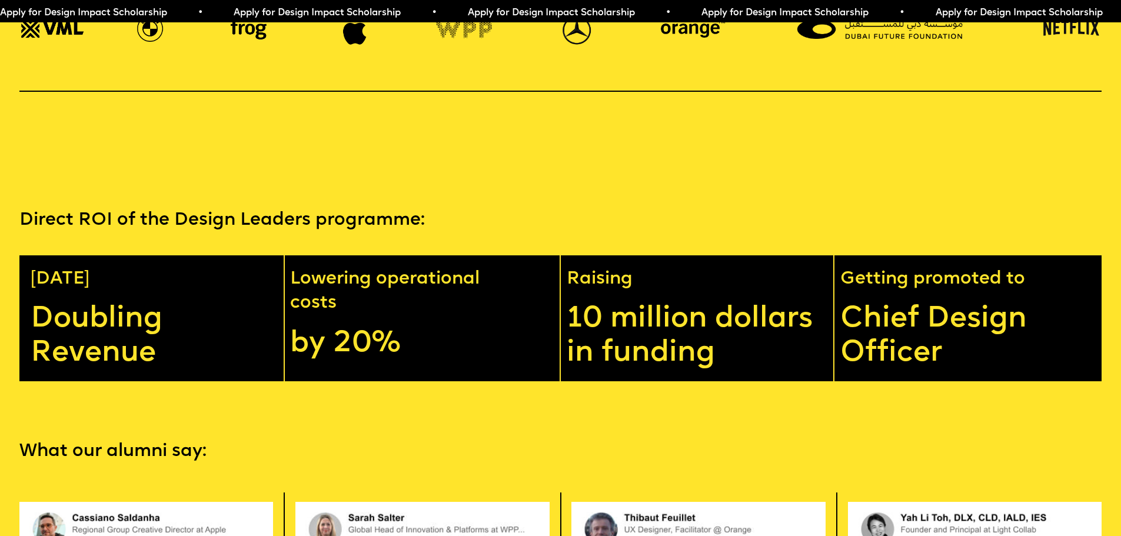
scroll to position [2739, 0]
